Goal: Check status: Check status

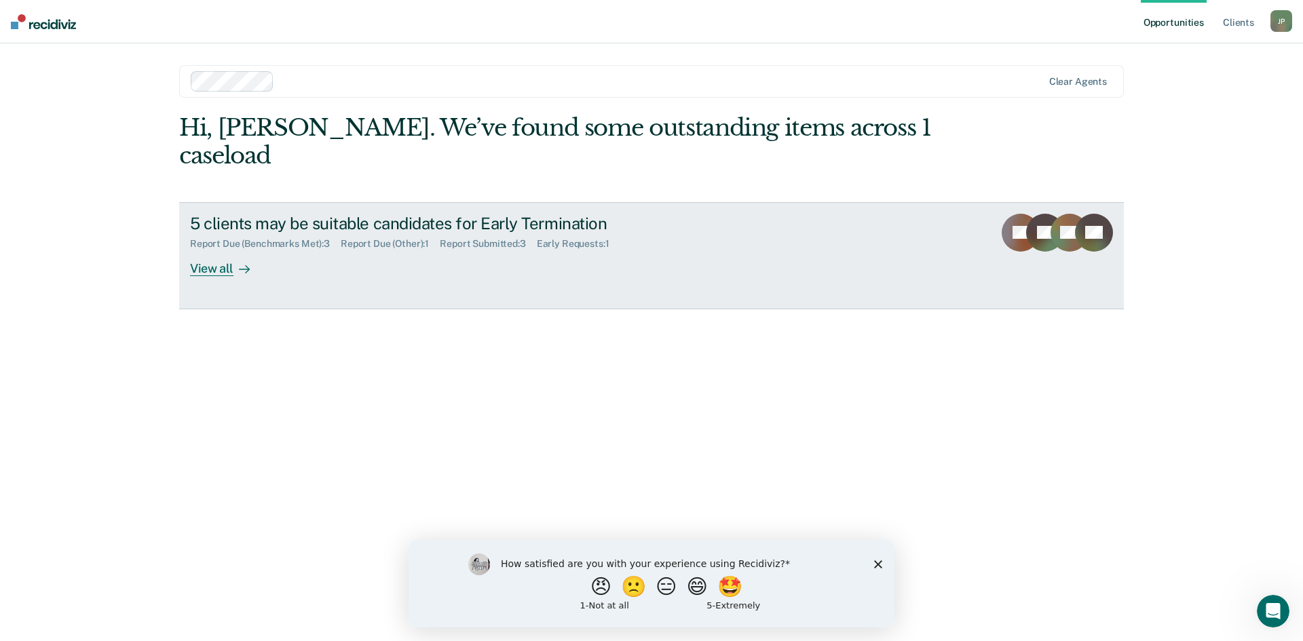
click at [232, 250] on div "View all" at bounding box center [228, 263] width 76 height 26
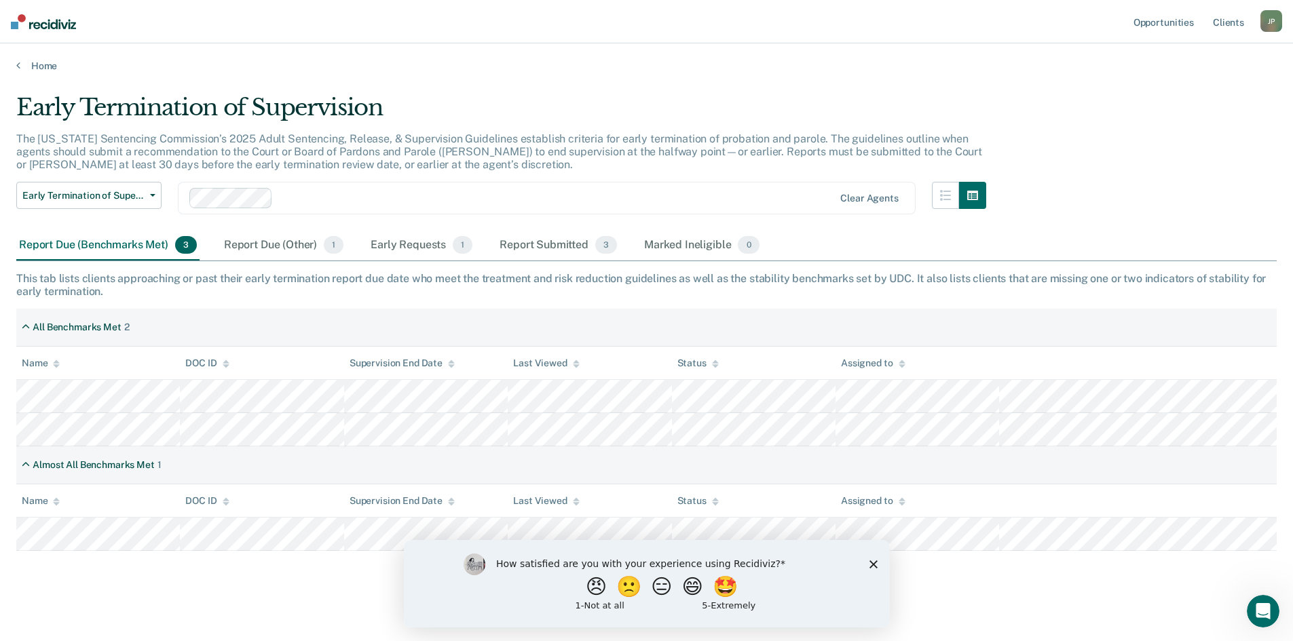
click at [874, 567] on icon "Close survey" at bounding box center [873, 564] width 8 height 8
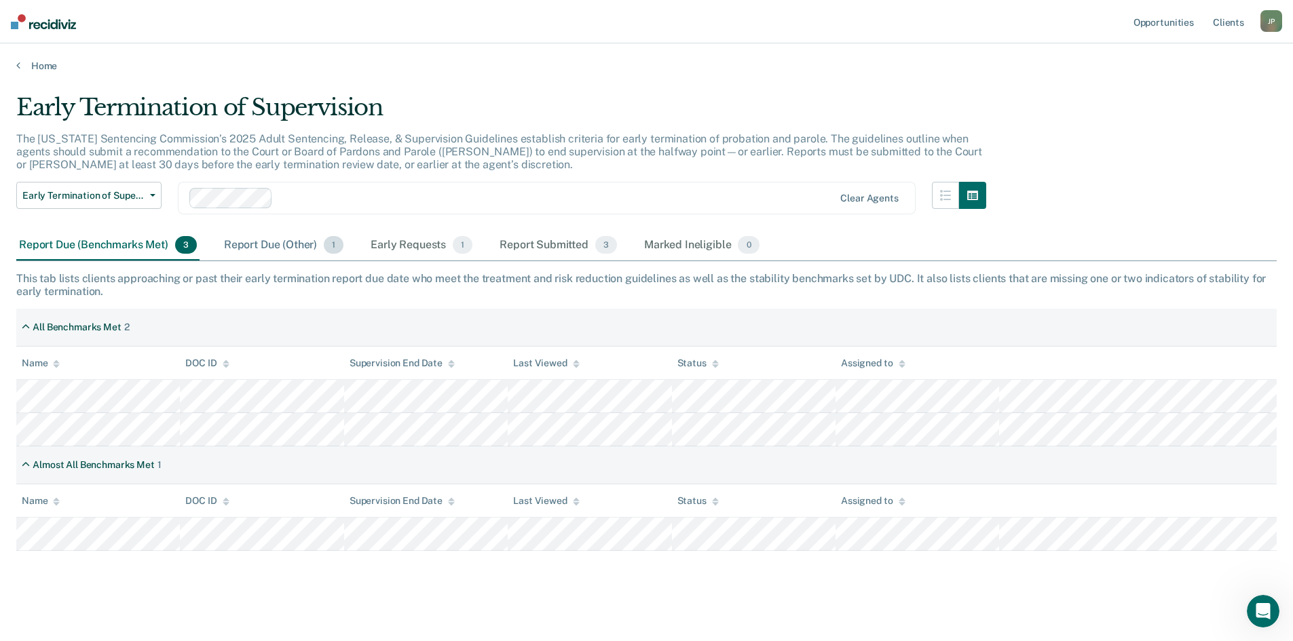
click at [296, 235] on div "Report Due (Other) 1" at bounding box center [283, 246] width 125 height 30
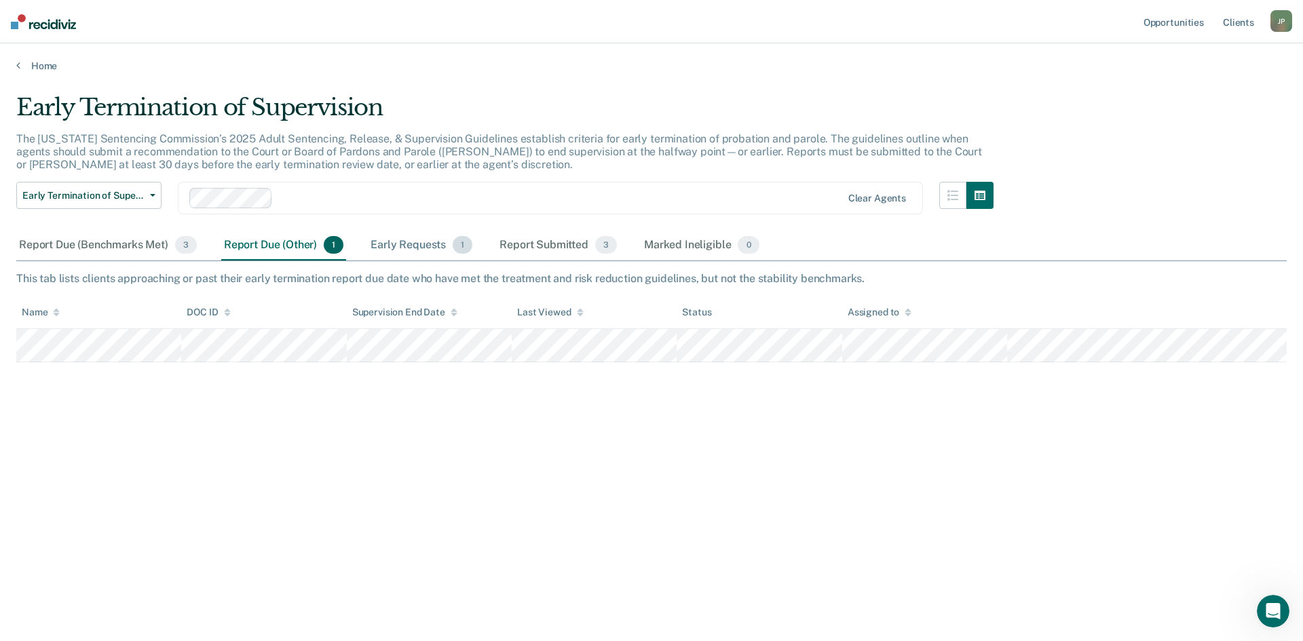
click at [390, 236] on div "Early Requests 1" at bounding box center [421, 246] width 107 height 30
click at [555, 252] on div "Report Submitted 3" at bounding box center [558, 246] width 123 height 30
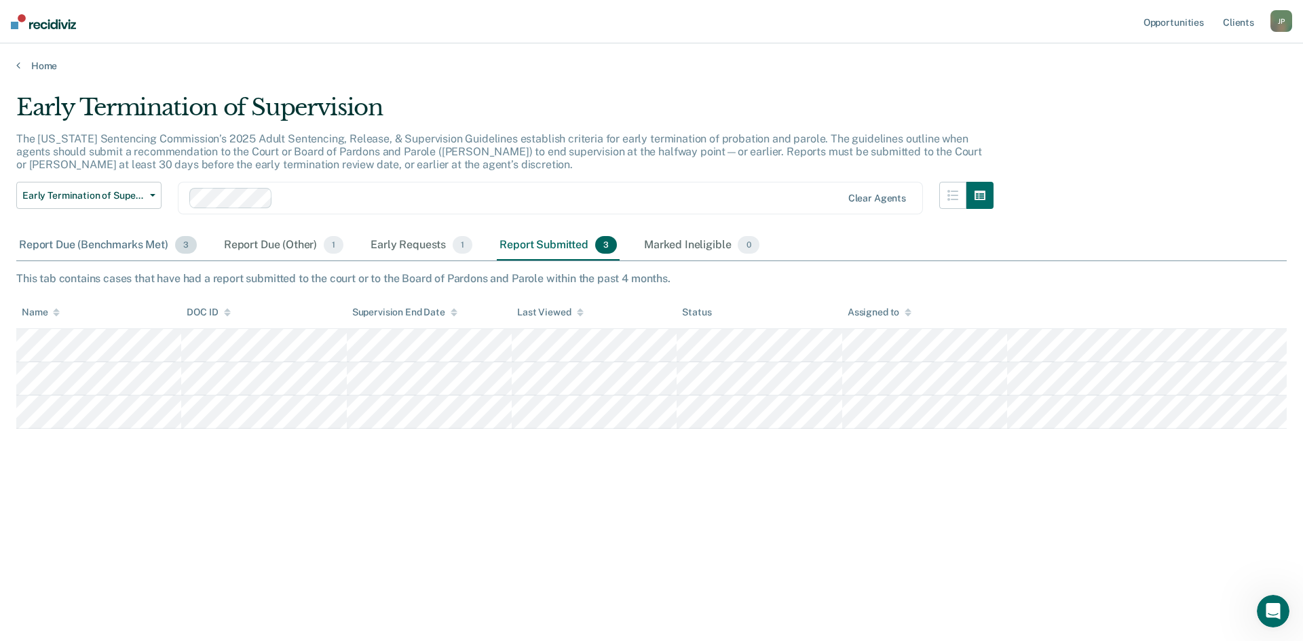
click at [107, 248] on div "Report Due (Benchmarks Met) 3" at bounding box center [107, 246] width 183 height 30
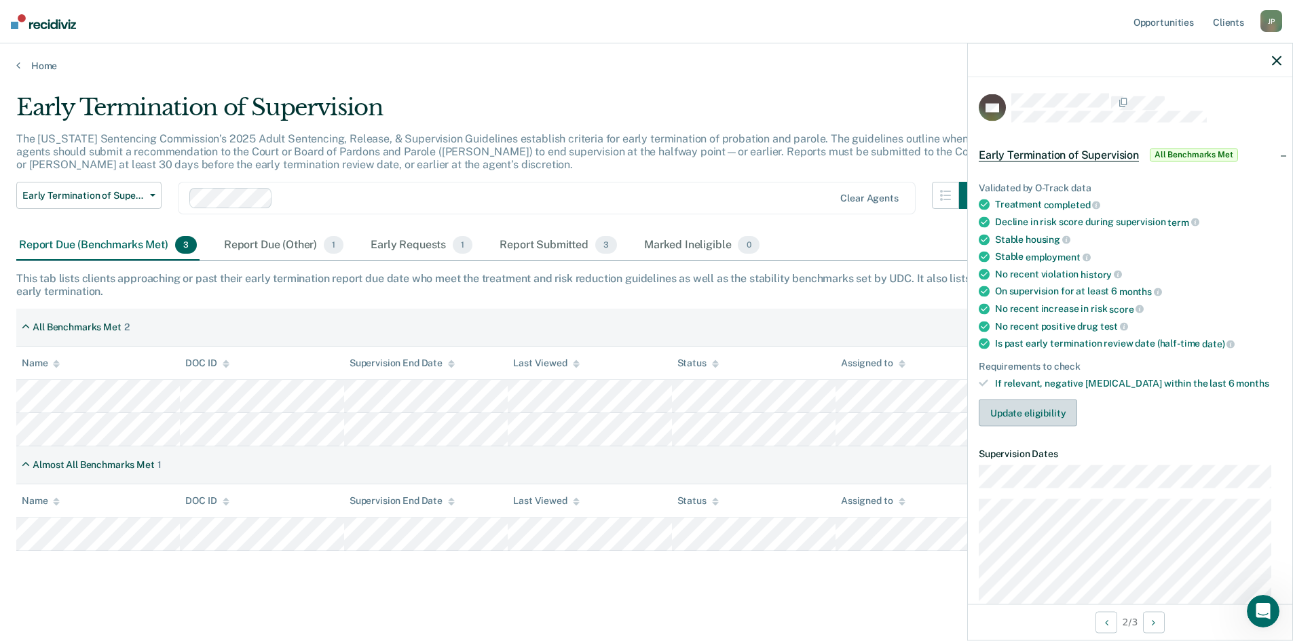
click at [1066, 413] on button "Update eligibility" at bounding box center [1028, 413] width 98 height 27
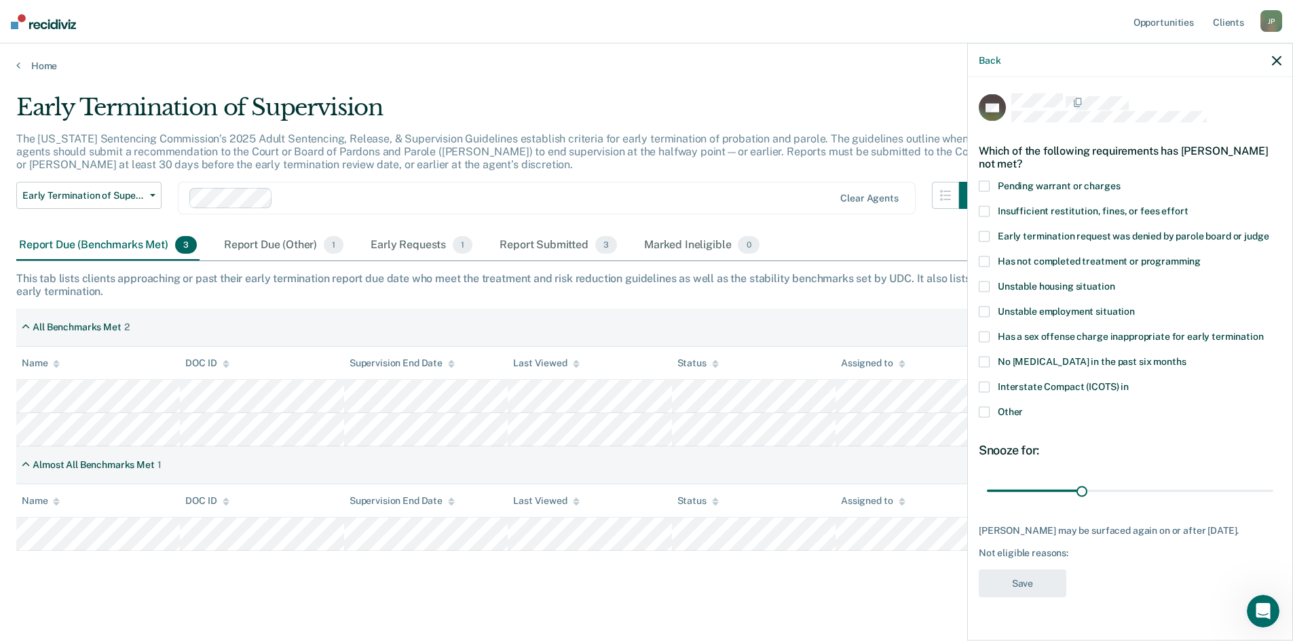
click at [1273, 63] on icon "button" at bounding box center [1277, 61] width 10 height 10
